Goal: Transaction & Acquisition: Purchase product/service

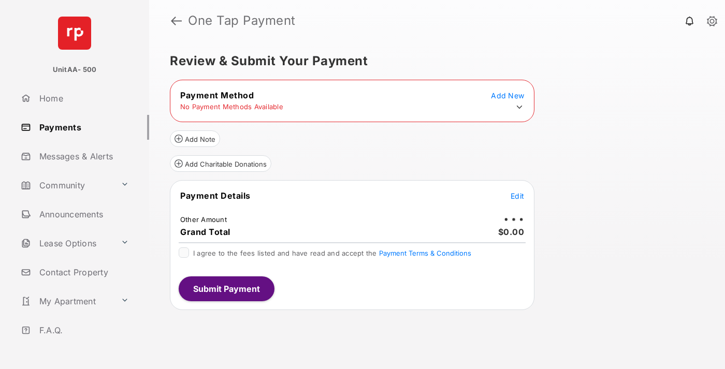
click at [519, 107] on icon at bounding box center [519, 106] width 9 height 9
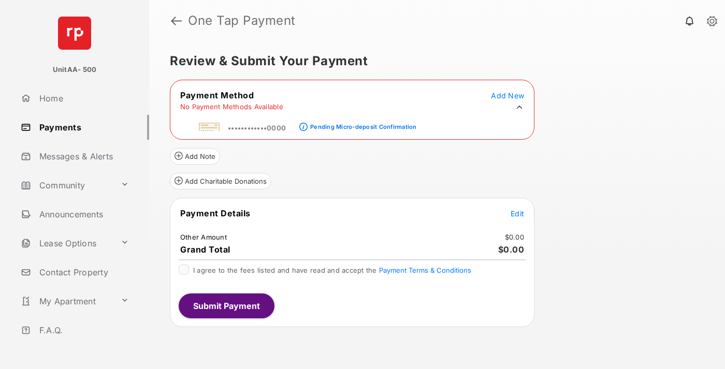
click at [361, 123] on div "Pending Micro-deposit Confirmation" at bounding box center [363, 126] width 106 height 7
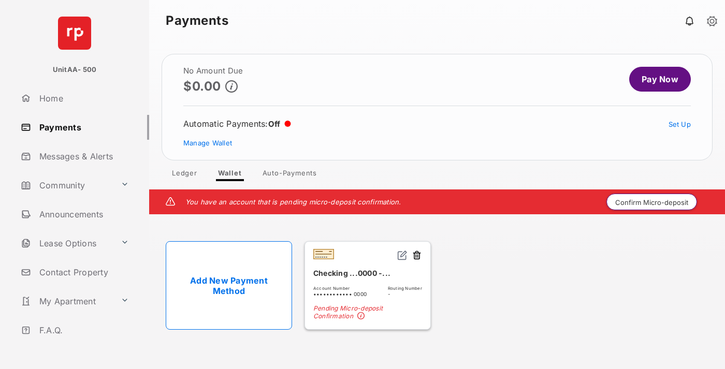
click at [652, 202] on button "Confirm Micro-deposit" at bounding box center [651, 202] width 91 height 17
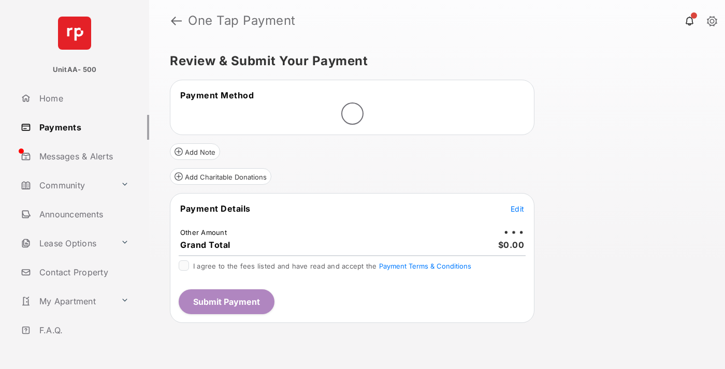
click at [517, 209] on span "Edit" at bounding box center [516, 208] width 13 height 9
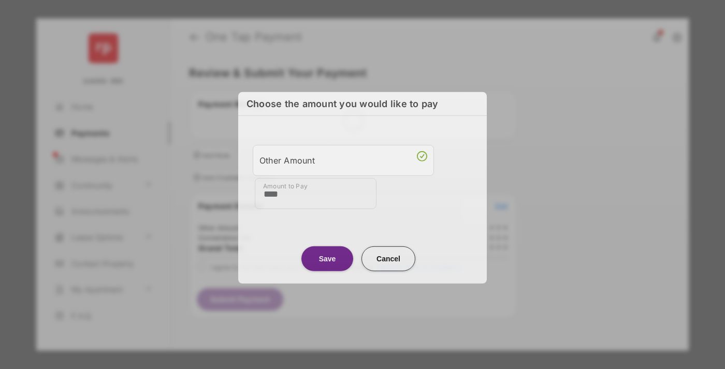
type input "****"
click at [327, 257] on button "Save" at bounding box center [327, 258] width 52 height 25
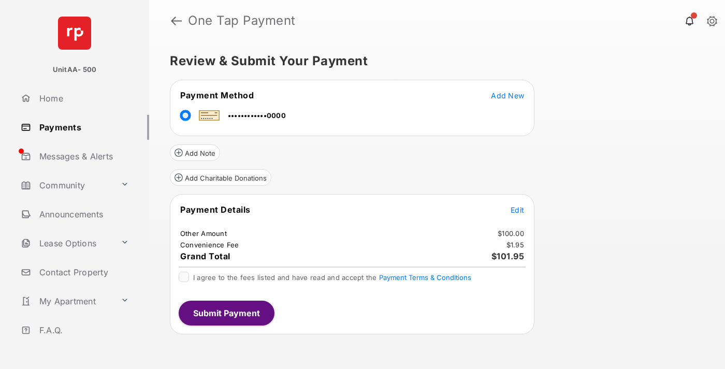
click at [517, 210] on span "Edit" at bounding box center [516, 210] width 13 height 9
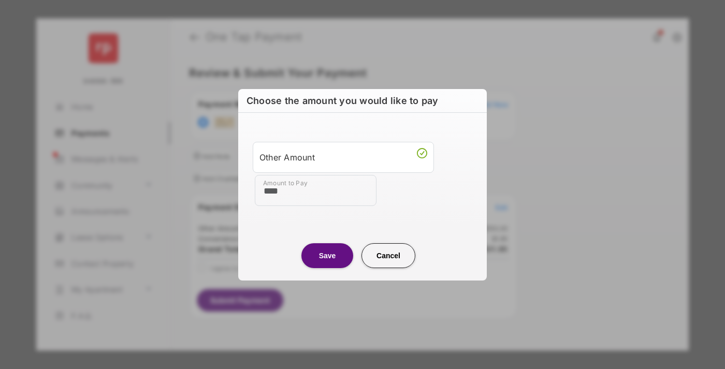
click at [327, 255] on button "Save" at bounding box center [327, 255] width 52 height 25
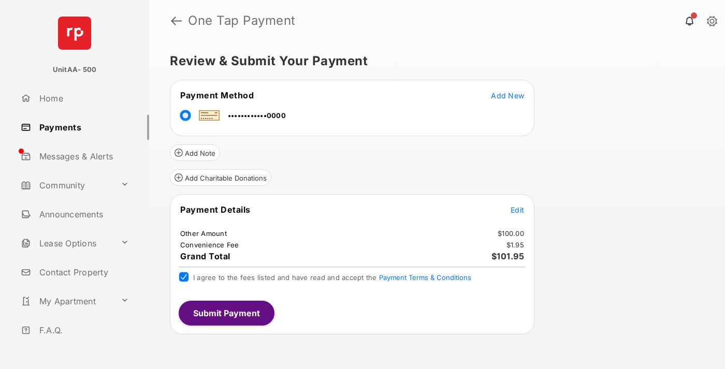
click at [226, 313] on button "Submit Payment" at bounding box center [227, 313] width 96 height 25
